Goal: Transaction & Acquisition: Purchase product/service

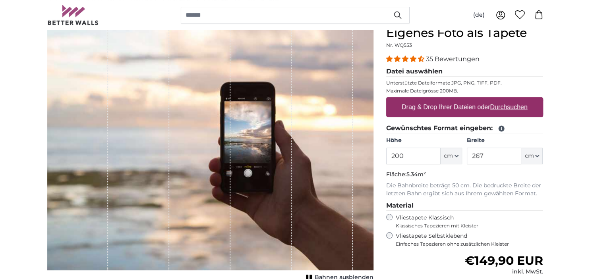
scroll to position [78, 0]
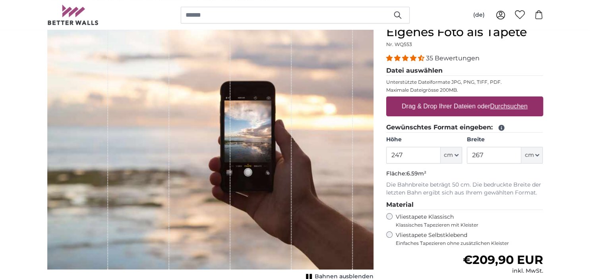
type input "247"
click at [495, 153] on input "267" at bounding box center [494, 155] width 54 height 17
type input "2"
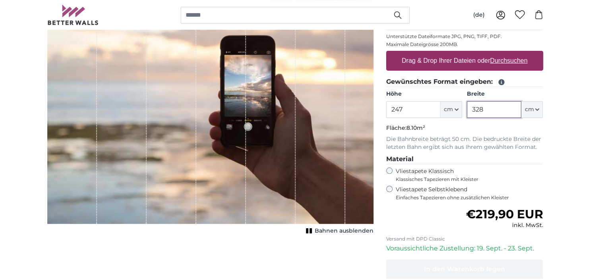
scroll to position [125, 0]
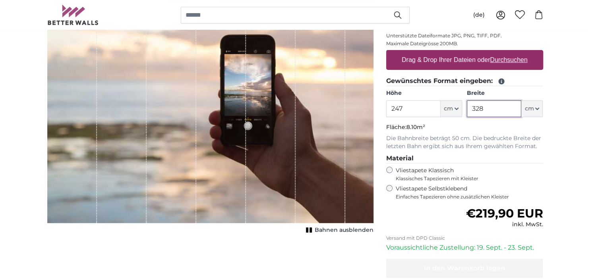
type input "328"
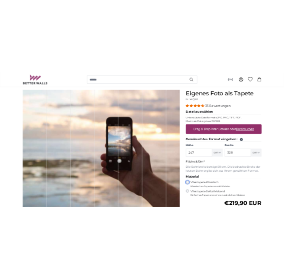
scroll to position [66, 0]
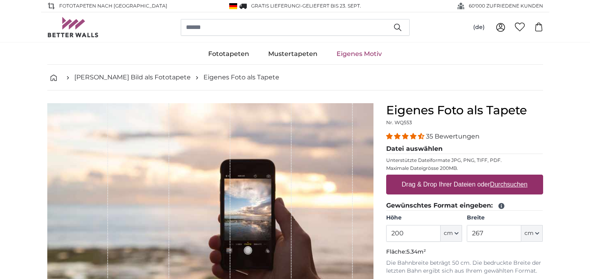
scroll to position [66, 0]
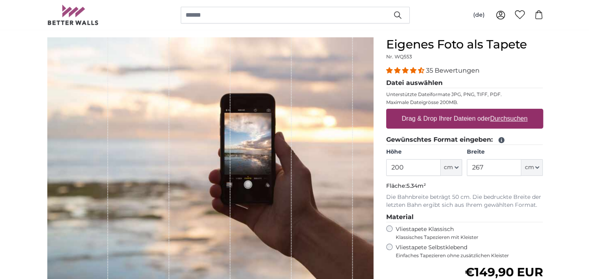
click at [465, 118] on label "Drag & Drop Ihrer Dateien oder Durchsuchen" at bounding box center [464, 119] width 132 height 16
click at [465, 111] on input "Drag & Drop Ihrer Dateien oder Durchsuchen" at bounding box center [464, 110] width 157 height 2
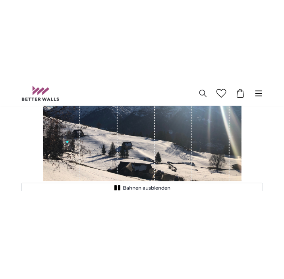
scroll to position [108, 0]
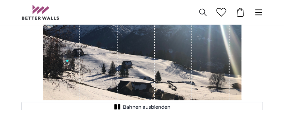
drag, startPoint x: 272, startPoint y: 48, endPoint x: 284, endPoint y: 73, distance: 27.9
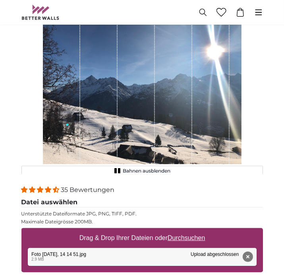
scroll to position [51, 0]
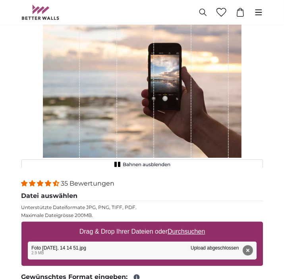
click at [112, 252] on div "Entfernen Nochmal versuchen Entfernen Hochladen Abbrechen Nochmal versuchen Ent…" at bounding box center [142, 251] width 229 height 18
click at [68, 249] on div "Entfernen Nochmal versuchen Entfernen Hochladen Abbrechen Nochmal versuchen Ent…" at bounding box center [142, 251] width 229 height 18
click at [75, 246] on div "Entfernen Nochmal versuchen Entfernen Hochladen Abbrechen Nochmal versuchen Ent…" at bounding box center [142, 251] width 229 height 18
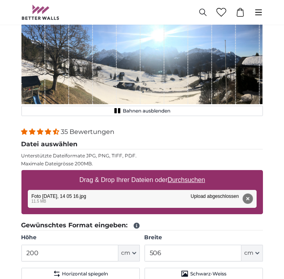
scroll to position [51, 0]
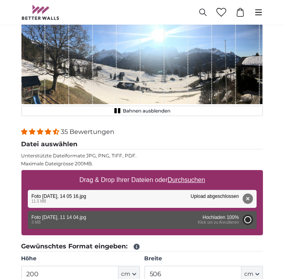
type input "266"
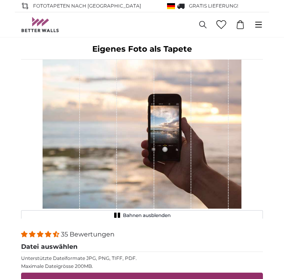
scroll to position [51, 0]
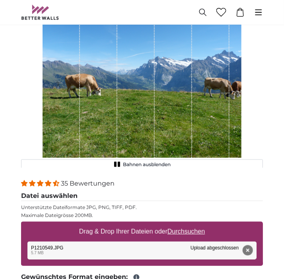
click at [128, 98] on div "1 of 1" at bounding box center [135, 83] width 37 height 149
drag, startPoint x: 153, startPoint y: 99, endPoint x: 126, endPoint y: 105, distance: 27.0
click at [126, 105] on div "1 of 1" at bounding box center [135, 83] width 37 height 149
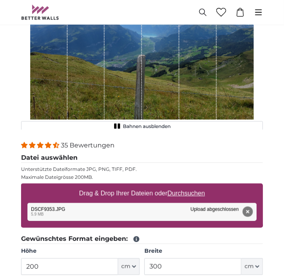
scroll to position [95, 0]
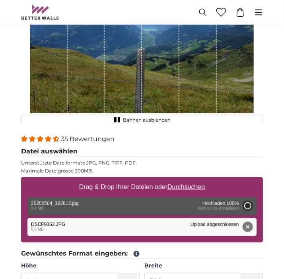
type input "266"
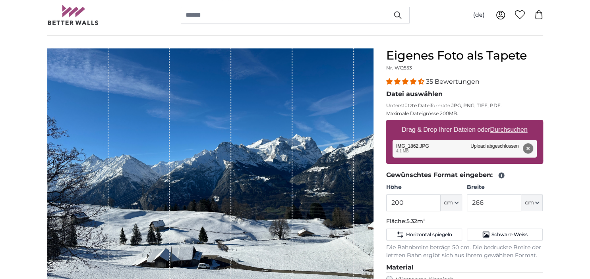
scroll to position [55, 0]
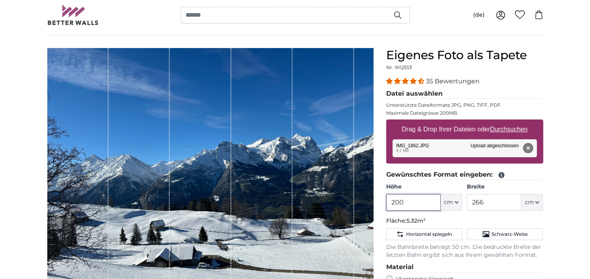
click at [283, 200] on input "200" at bounding box center [413, 202] width 54 height 17
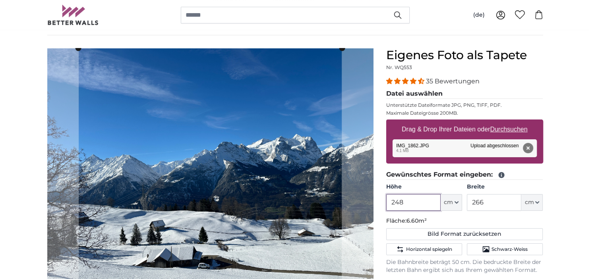
type input "248"
click at [283, 200] on input "266" at bounding box center [494, 202] width 54 height 17
type input "2"
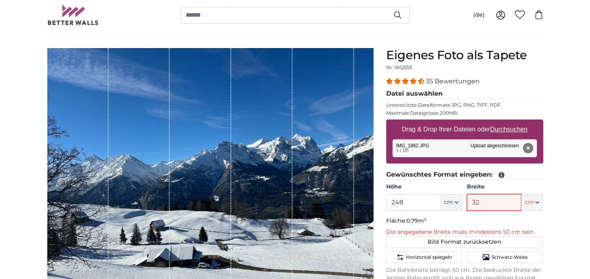
type input "326"
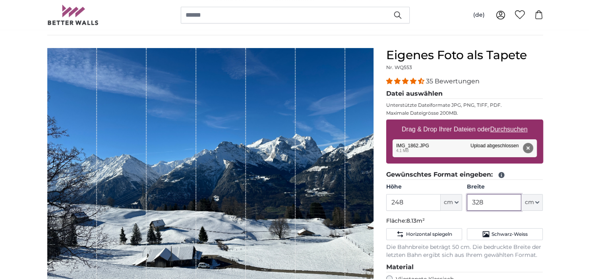
type input "328"
click at [283, 205] on input "248" at bounding box center [413, 202] width 54 height 17
type input "247"
click at [283, 109] on fieldset "Datei auswählen Unterstützte Dateiformate JPG, PNG, TIFF, PDF. Maximale Dateigr…" at bounding box center [464, 129] width 157 height 81
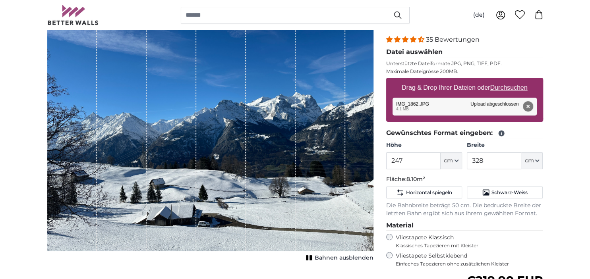
scroll to position [97, 0]
